Goal: Task Accomplishment & Management: Complete application form

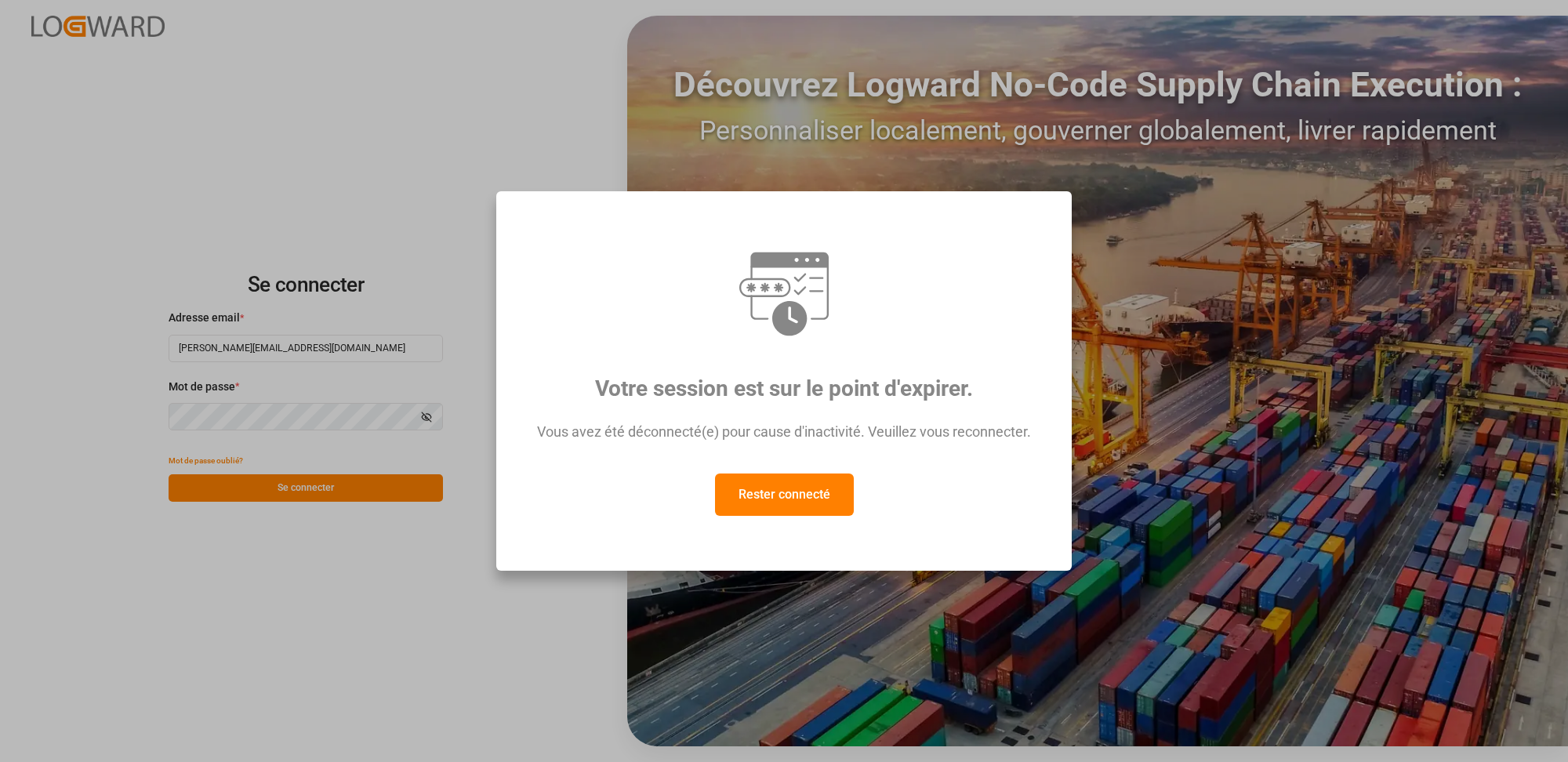
click at [766, 495] on button "Rester connecté" at bounding box center [784, 494] width 138 height 42
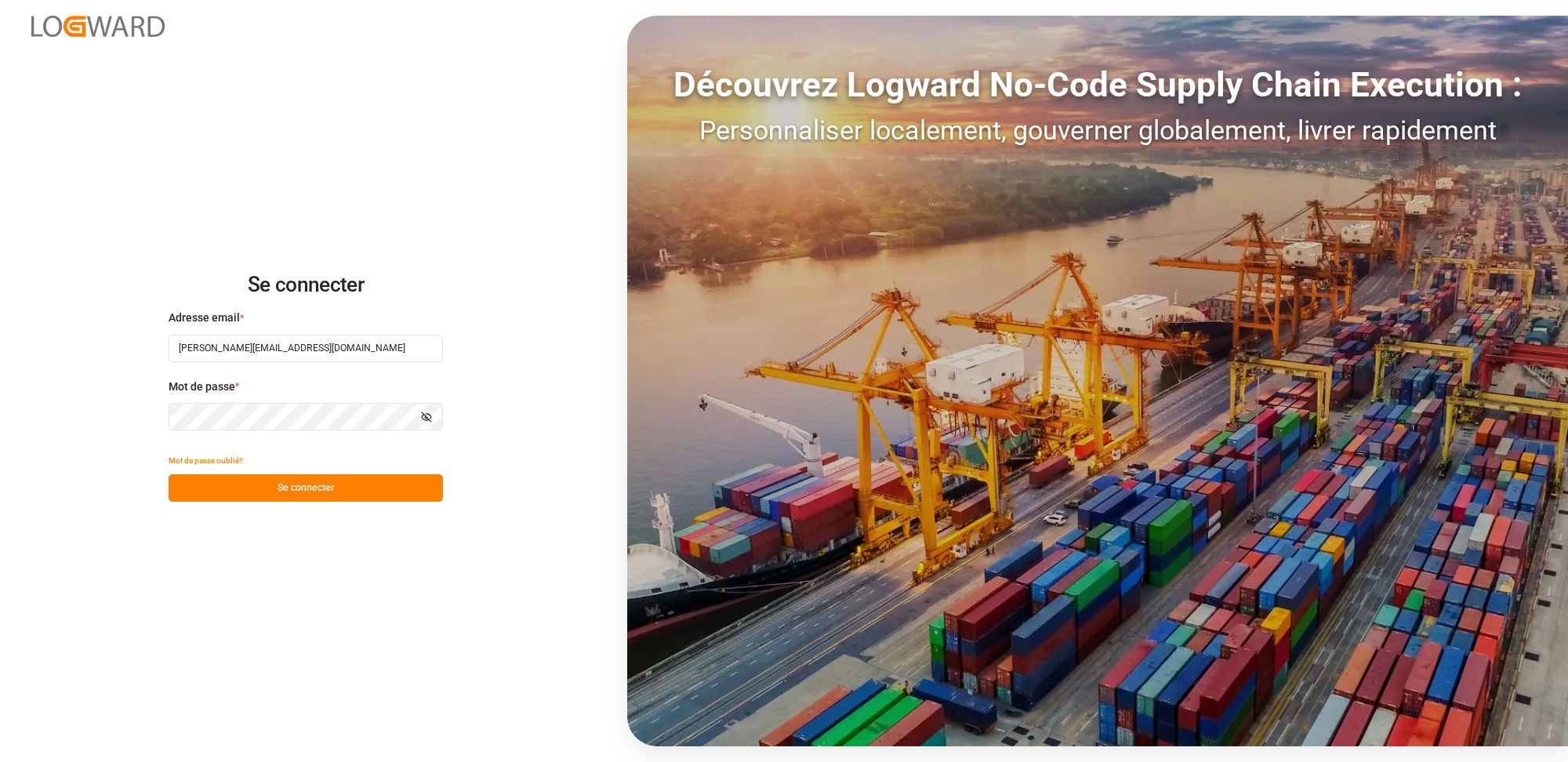
click at [300, 489] on font "Se connecter" at bounding box center [306, 487] width 57 height 11
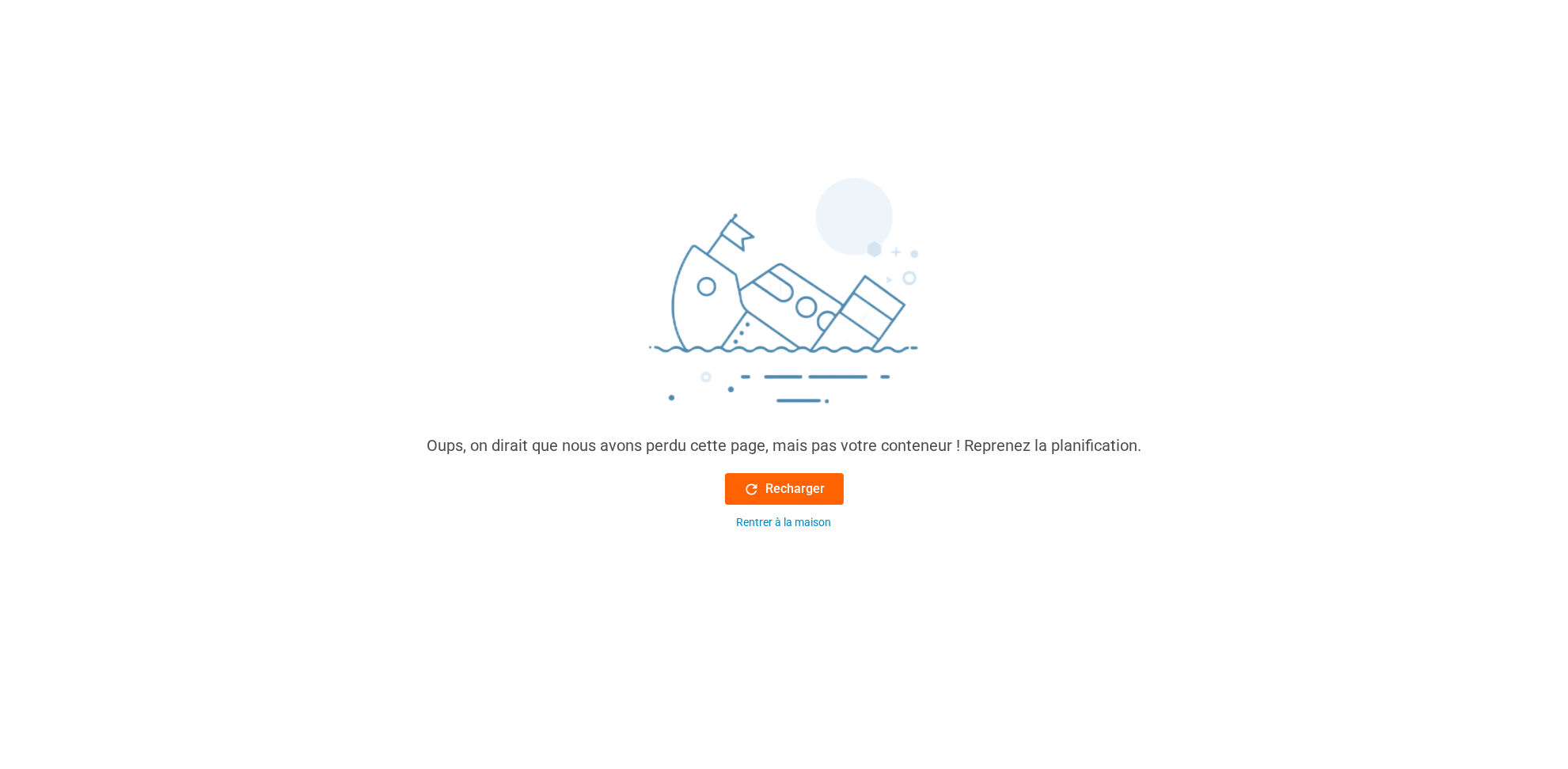
click at [749, 488] on icon at bounding box center [752, 489] width 17 height 17
click at [786, 490] on font "Recharger" at bounding box center [795, 488] width 59 height 15
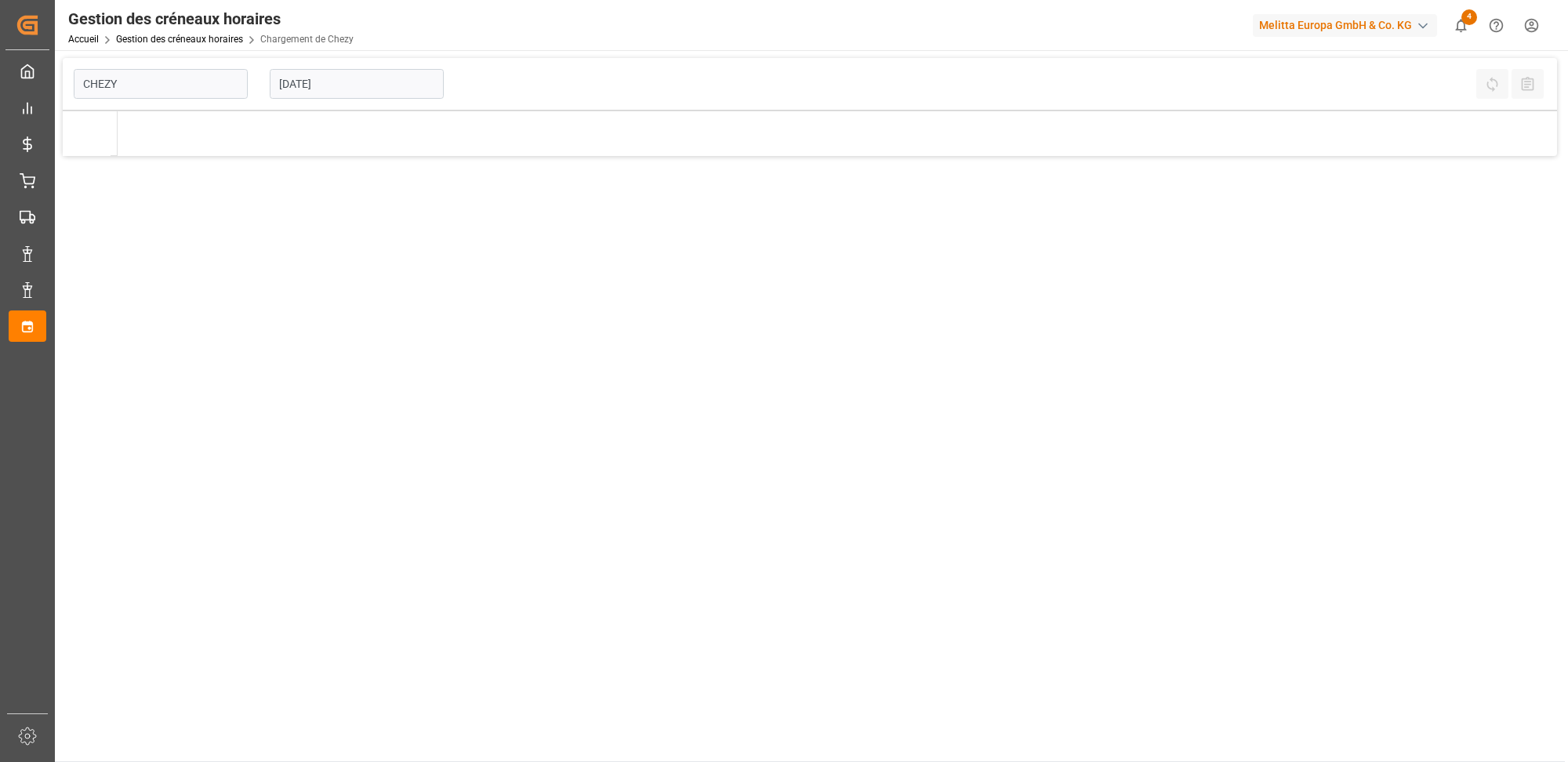
type input "Chezy Loading"
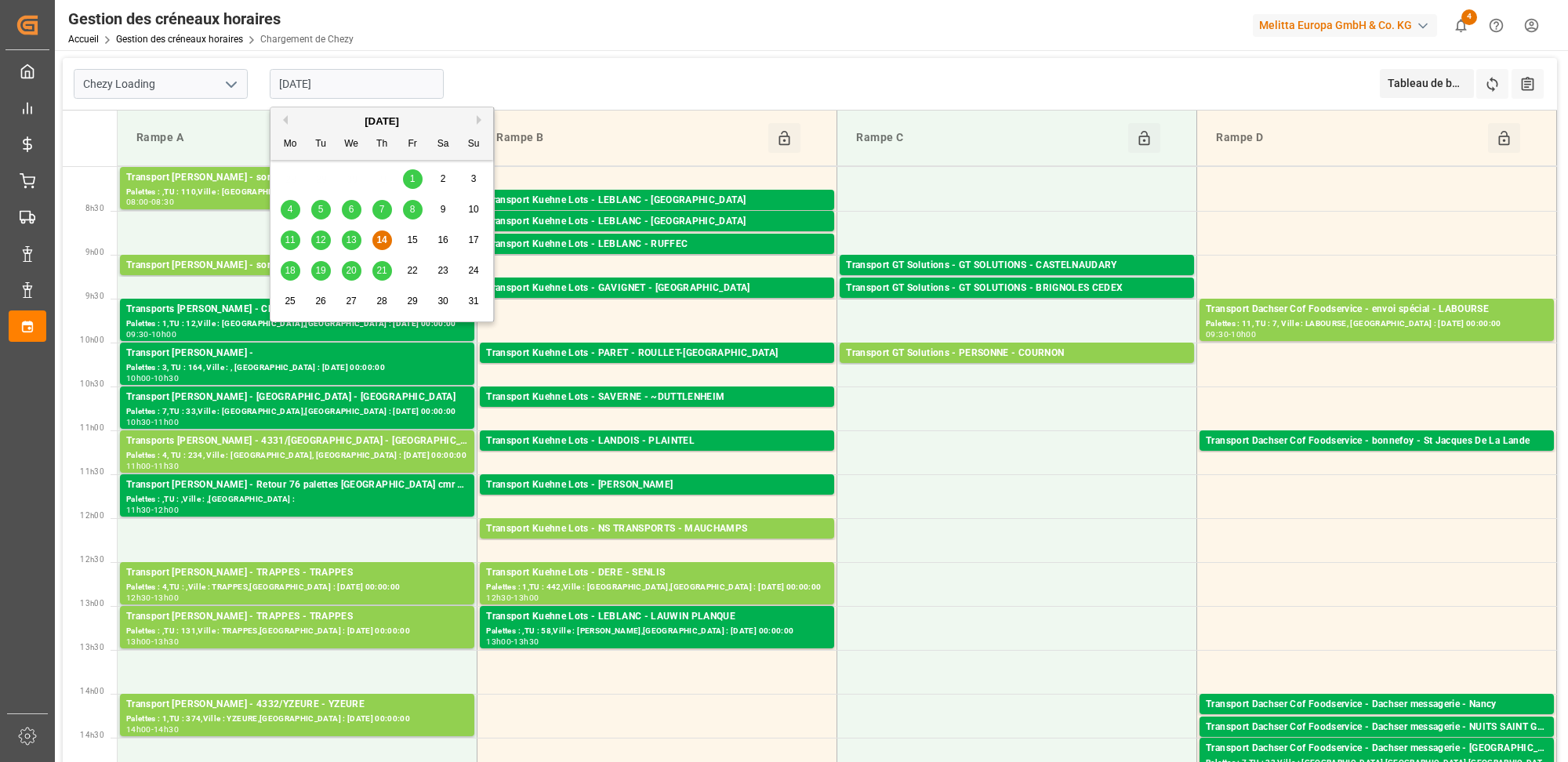
click at [328, 81] on input "[DATE]" at bounding box center [356, 83] width 174 height 30
click at [288, 275] on font "18" at bounding box center [289, 271] width 10 height 11
type input "[DATE]"
